Goal: Task Accomplishment & Management: Use online tool/utility

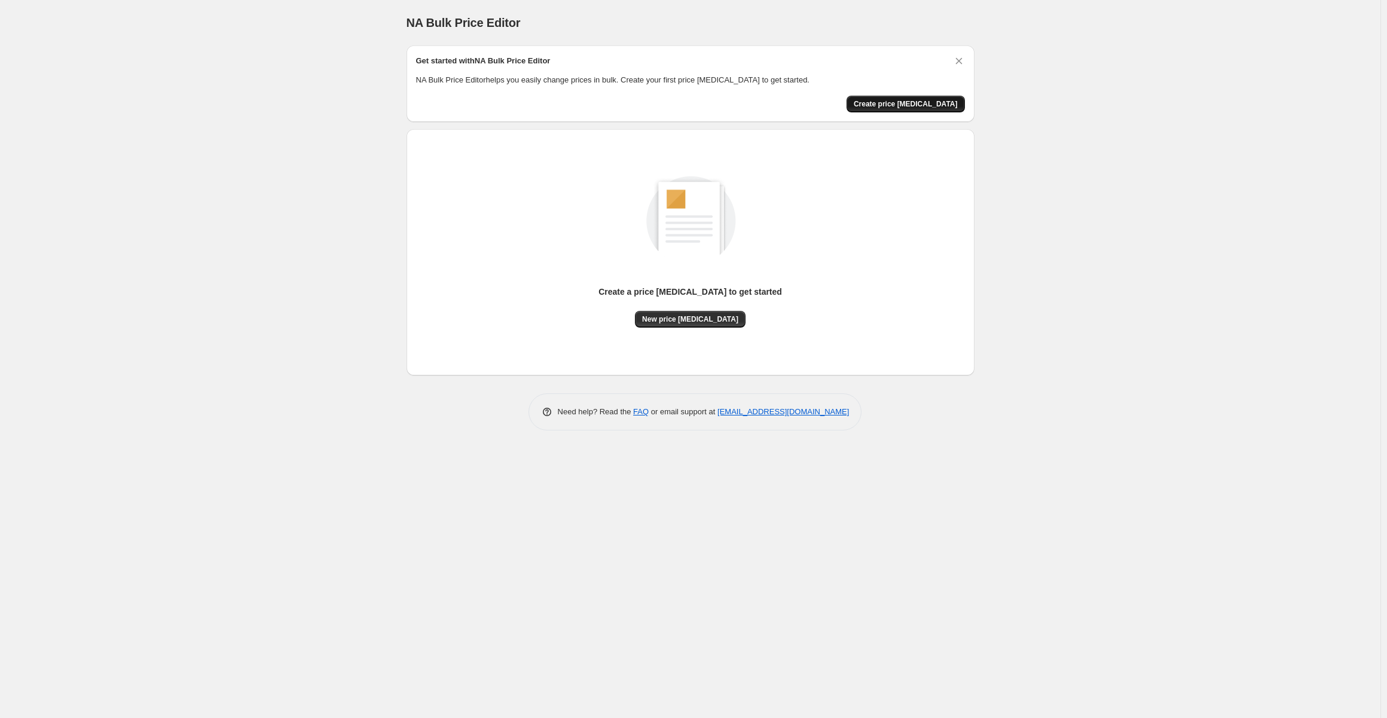
click at [912, 100] on span "Create price [MEDICAL_DATA]" at bounding box center [906, 104] width 104 height 10
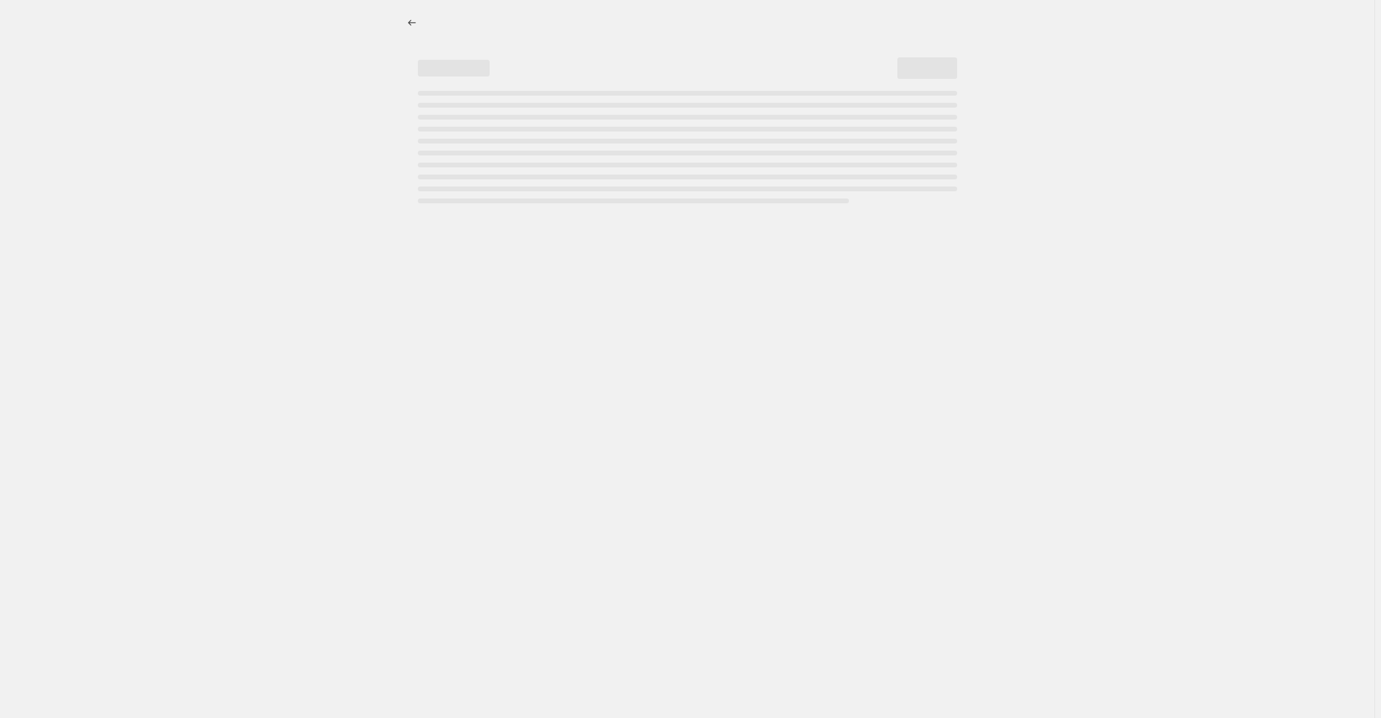
select select "percentage"
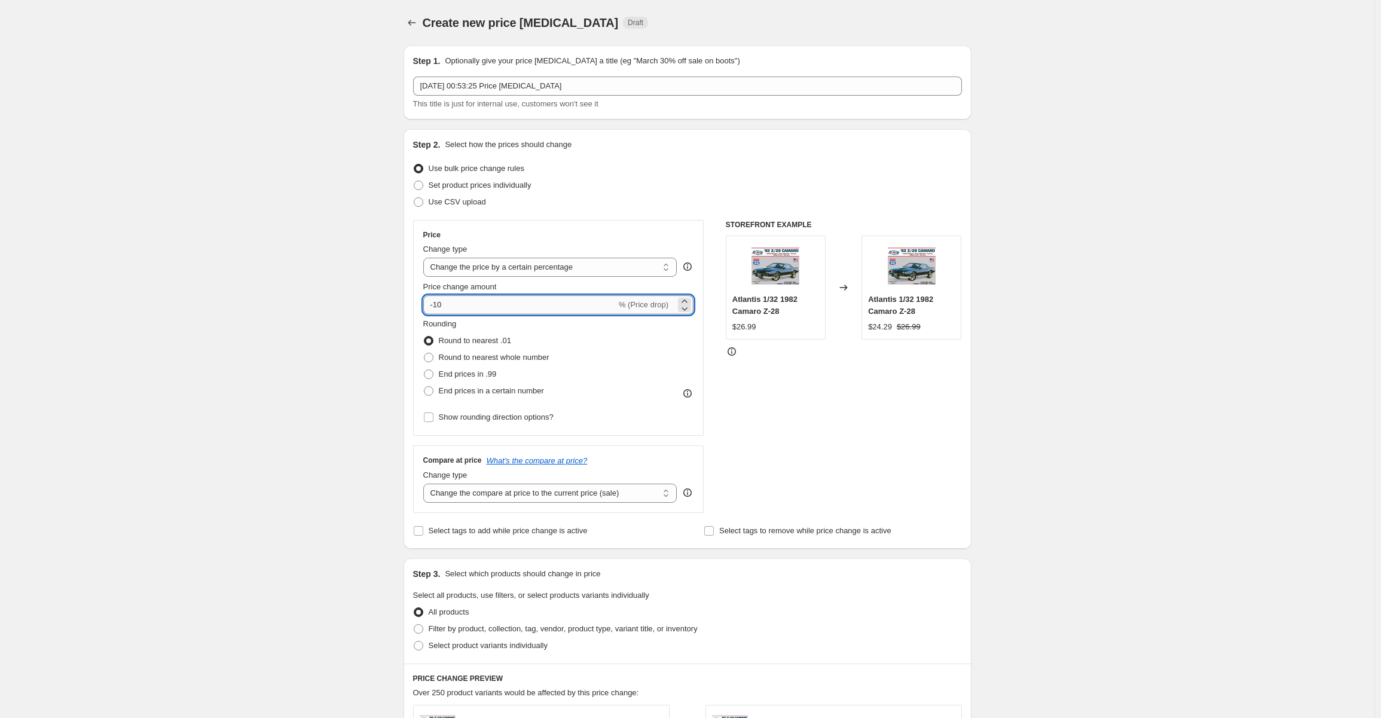
drag, startPoint x: 456, startPoint y: 304, endPoint x: 438, endPoint y: 305, distance: 18.5
click at [438, 305] on input "-10" at bounding box center [519, 304] width 193 height 19
type input "-85"
click at [1002, 383] on div "Create new price change job. This page is ready Create new price change job Dra…" at bounding box center [687, 601] width 1374 height 1203
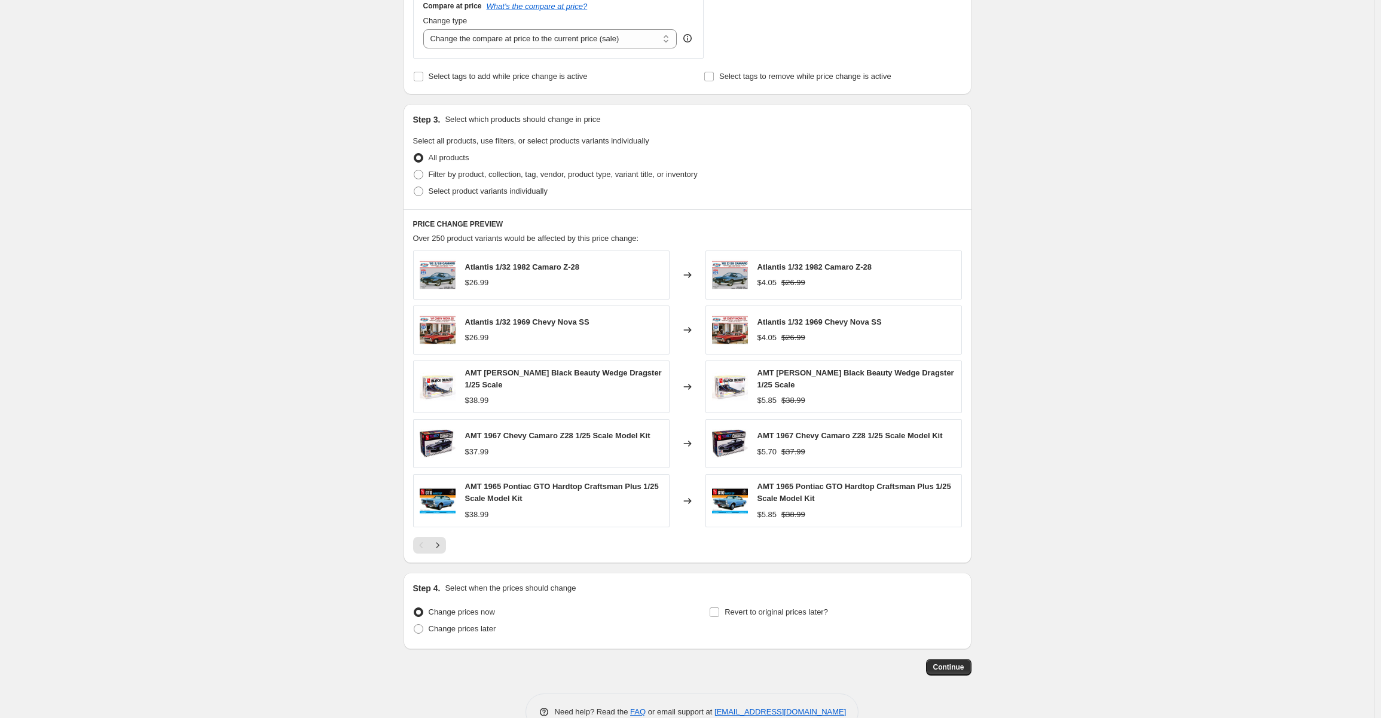
scroll to position [482, 0]
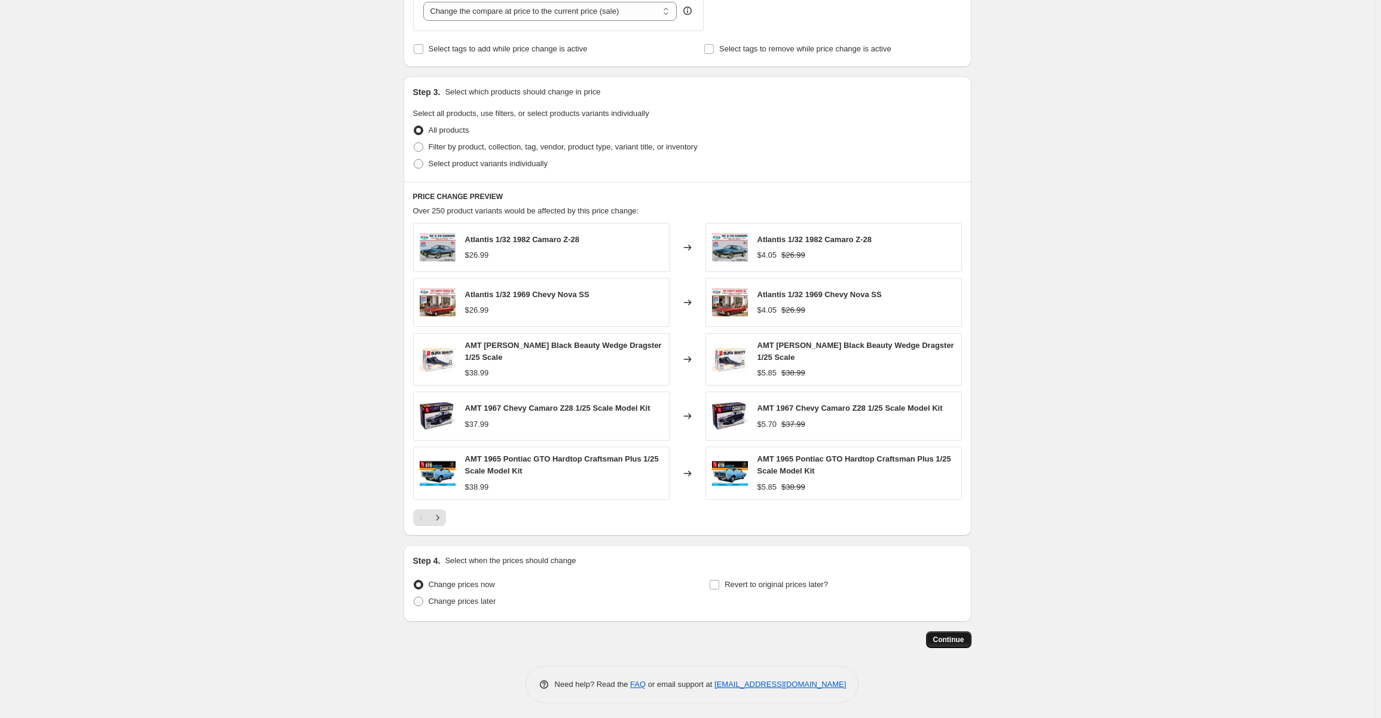
click at [951, 639] on span "Continue" at bounding box center [948, 640] width 31 height 10
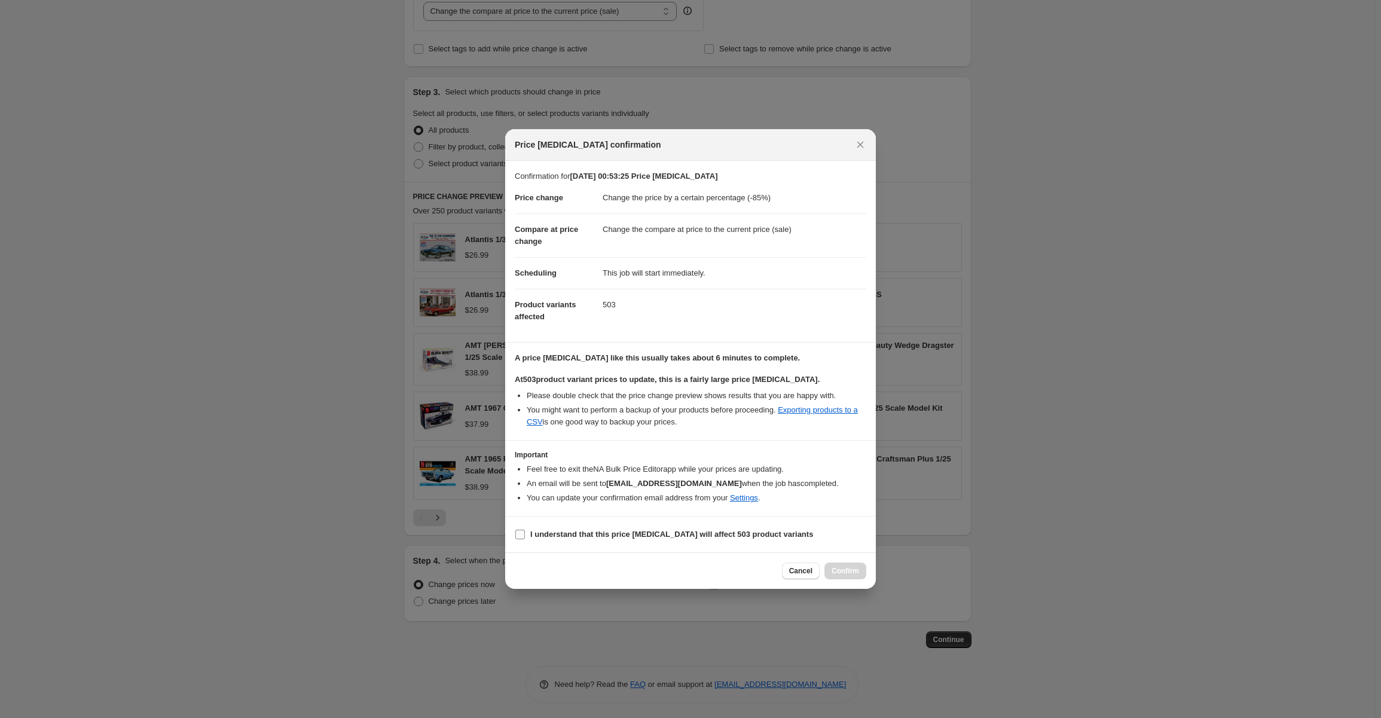
click at [516, 538] on input "I understand that this price change job will affect 503 product variants" at bounding box center [520, 535] width 10 height 10
checkbox input "true"
click at [843, 569] on span "Confirm" at bounding box center [844, 571] width 27 height 10
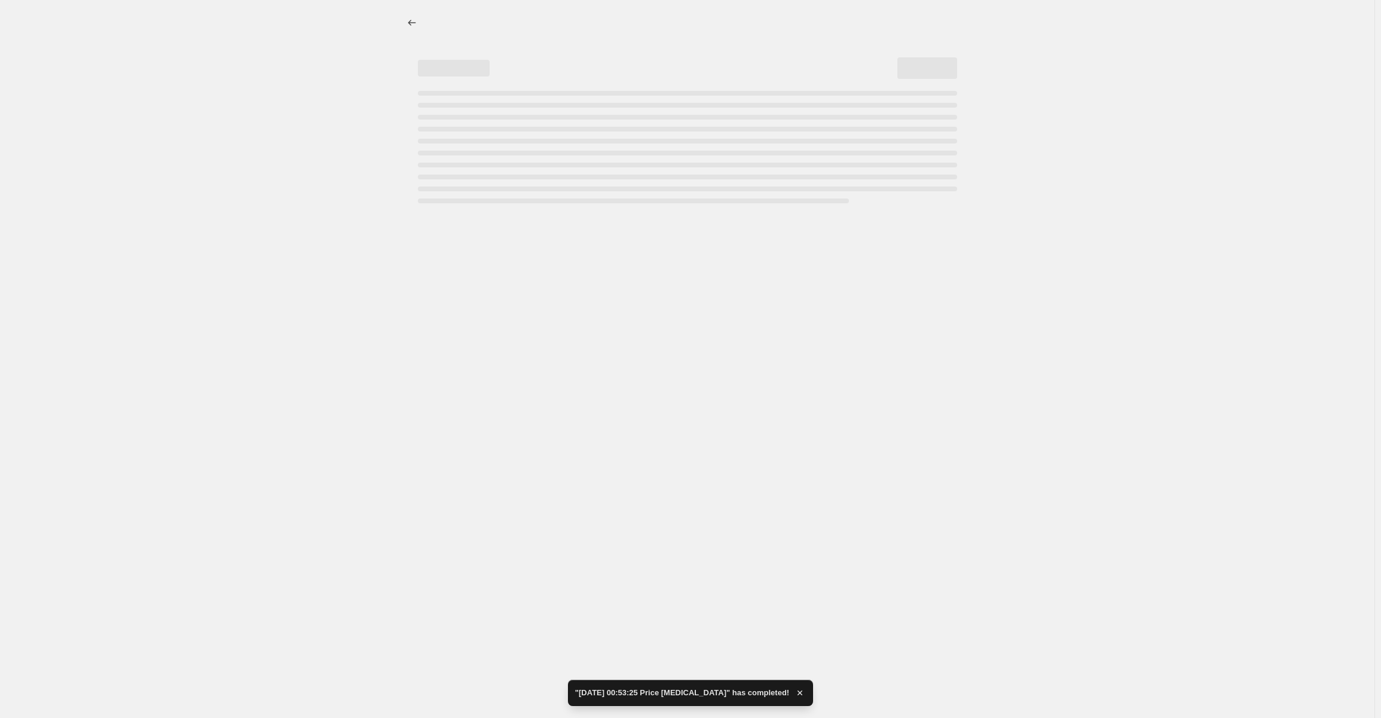
select select "percentage"
